Goal: Find specific page/section: Find specific page/section

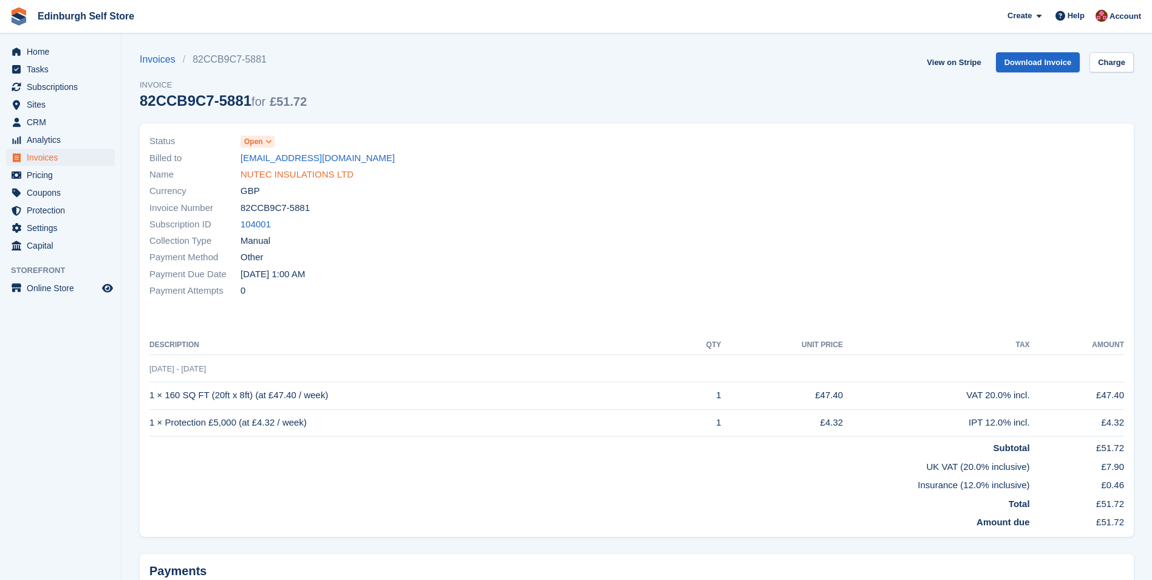
click at [301, 179] on link "NUTEC INSULATIONS LTD" at bounding box center [297, 175] width 113 height 14
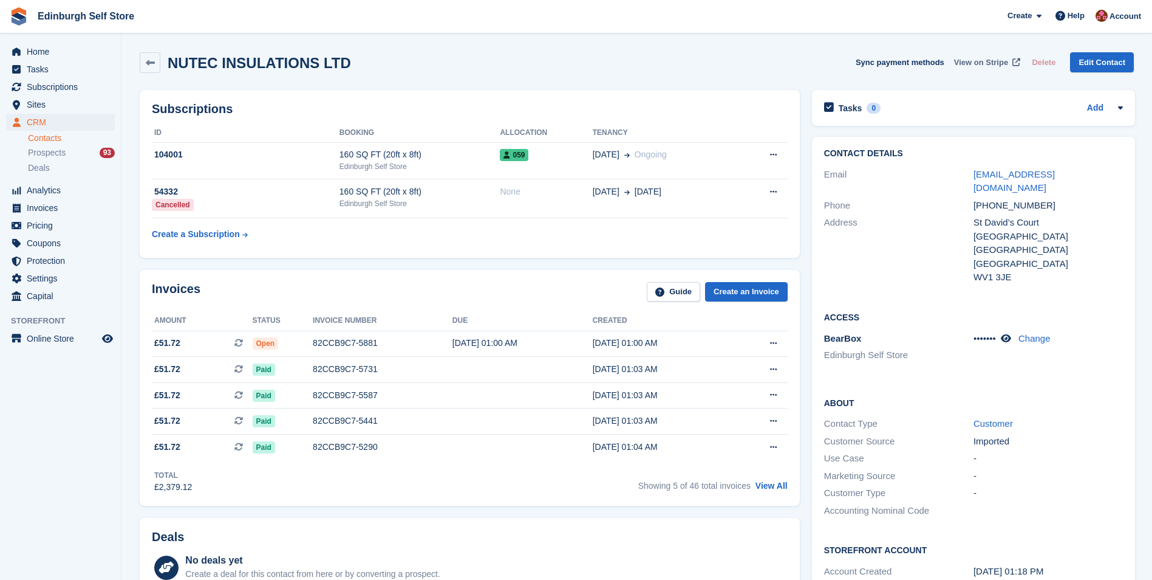
click at [983, 60] on span "View on Stripe" at bounding box center [981, 62] width 54 height 12
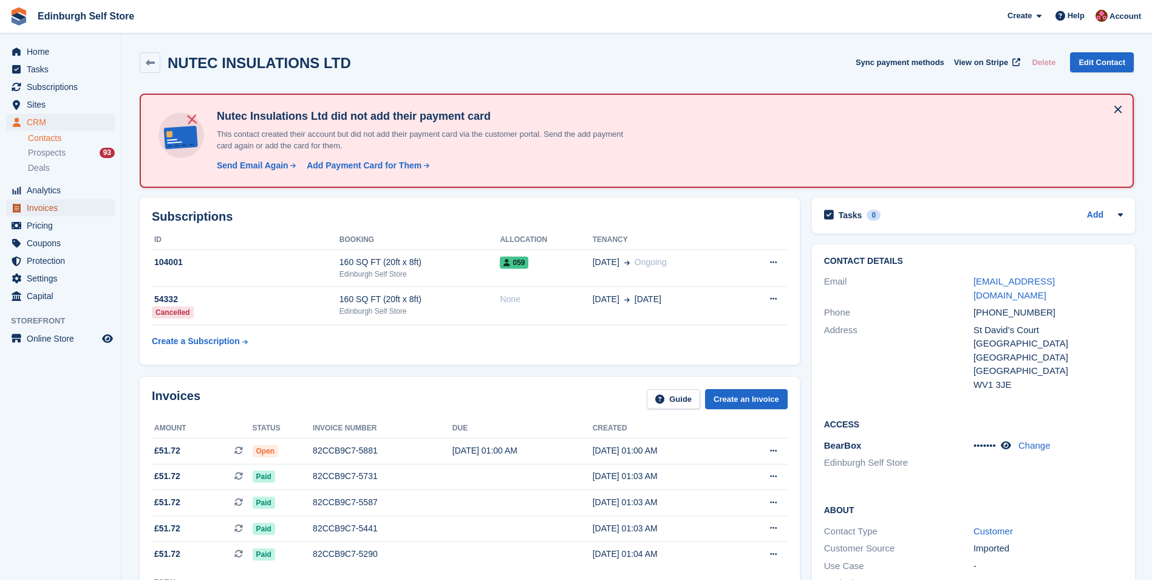
click at [47, 208] on span "Invoices" at bounding box center [63, 207] width 73 height 17
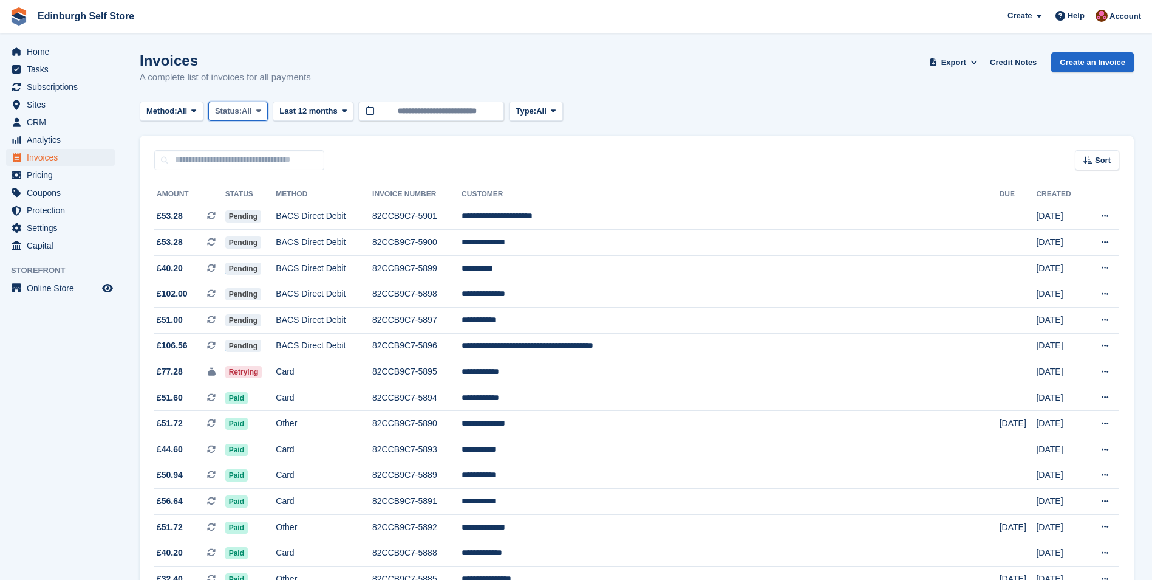
click at [261, 113] on icon at bounding box center [258, 111] width 5 height 8
click at [264, 203] on link "Open" at bounding box center [267, 205] width 106 height 22
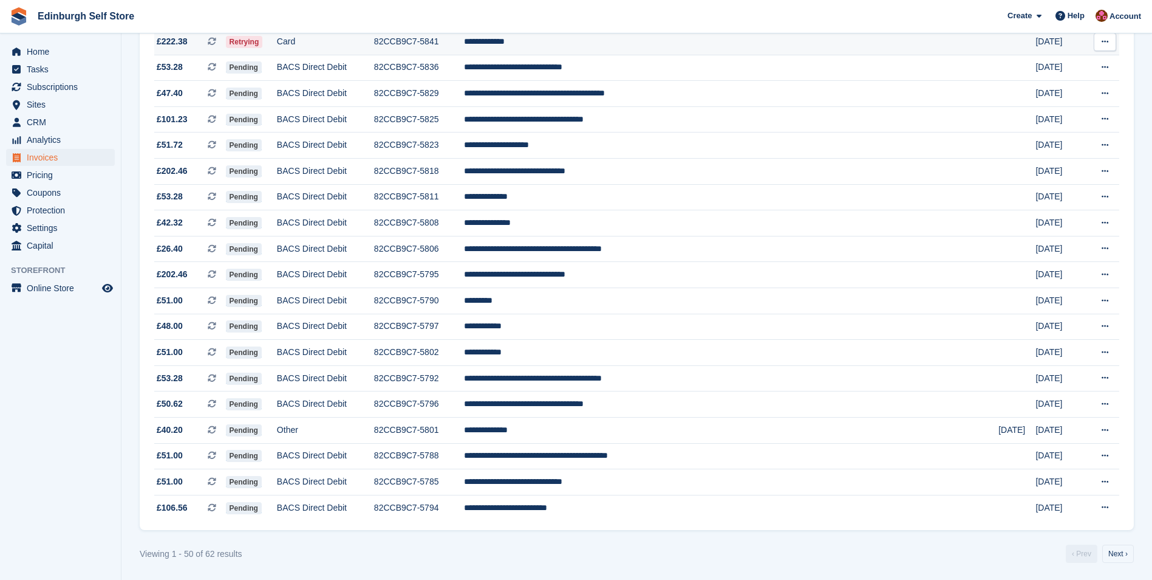
scroll to position [978, 0]
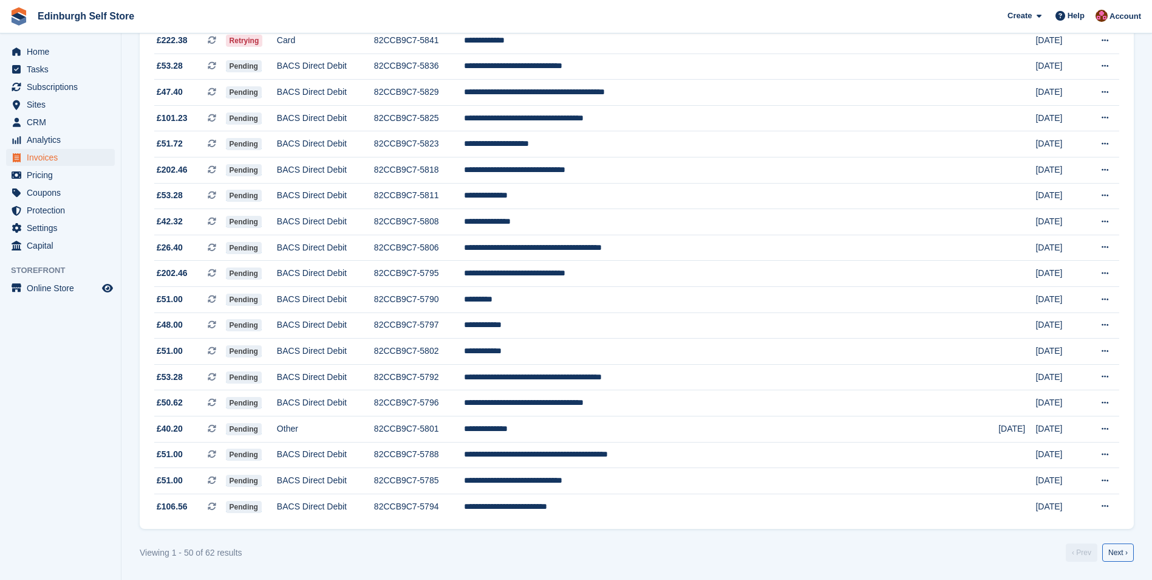
click at [1125, 551] on link "Next ›" at bounding box center [1119, 552] width 32 height 18
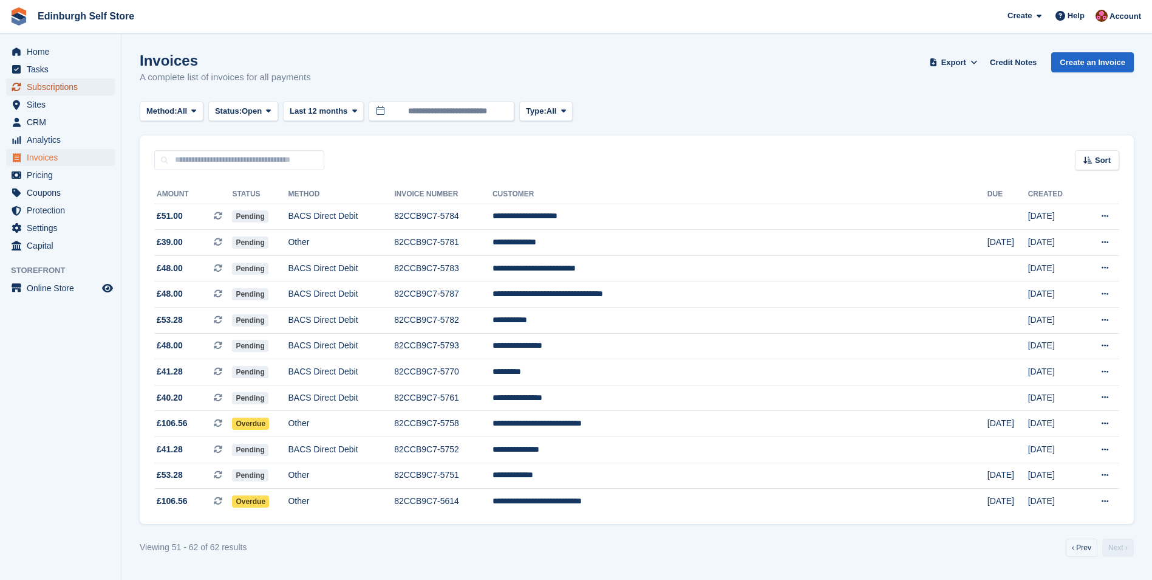
click at [60, 86] on span "Subscriptions" at bounding box center [63, 86] width 73 height 17
